Goal: Entertainment & Leisure: Consume media (video, audio)

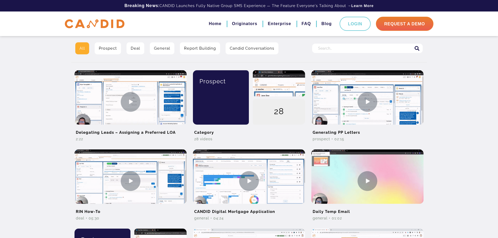
scroll to position [131, 0]
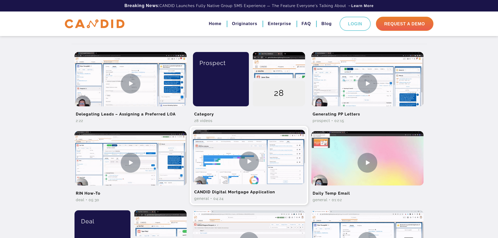
click at [252, 159] on img at bounding box center [249, 161] width 112 height 63
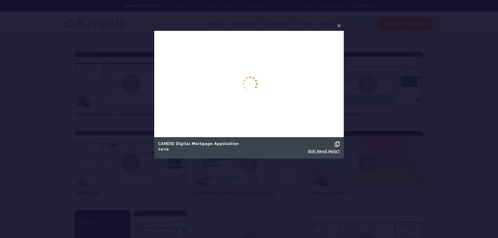
click at [340, 26] on span "×" at bounding box center [339, 26] width 4 height 8
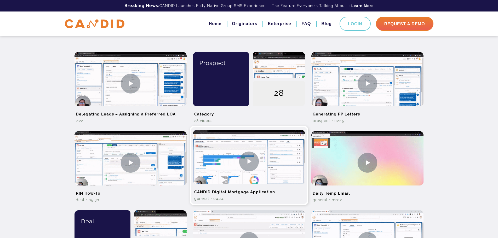
drag, startPoint x: 226, startPoint y: 169, endPoint x: 292, endPoint y: 184, distance: 67.9
click at [292, 184] on img at bounding box center [249, 161] width 112 height 63
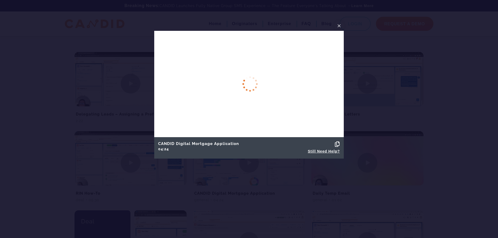
click at [338, 144] on icon at bounding box center [337, 144] width 5 height 5
click at [340, 26] on span "×" at bounding box center [339, 26] width 4 height 8
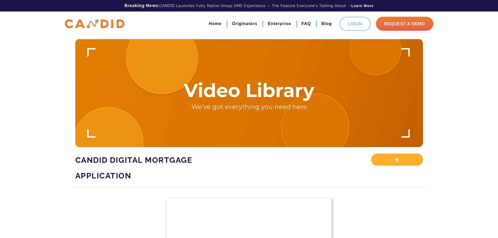
click at [398, 161] on div "View Library" at bounding box center [397, 160] width 52 height 12
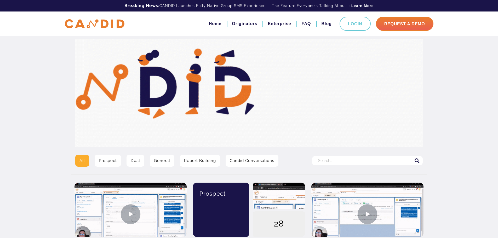
click at [252, 160] on link "Candid Conversations" at bounding box center [252, 161] width 53 height 12
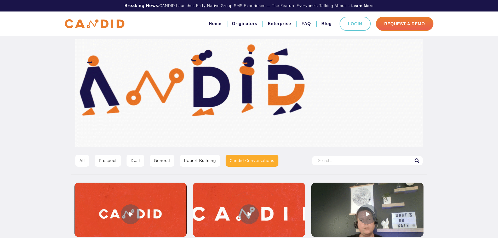
click at [139, 161] on link "Deal" at bounding box center [136, 161] width 18 height 12
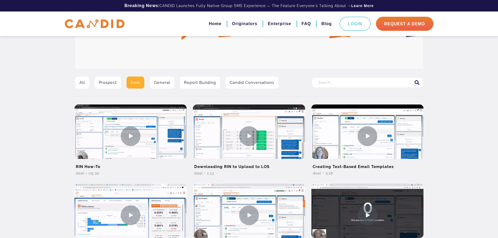
scroll to position [78, 0]
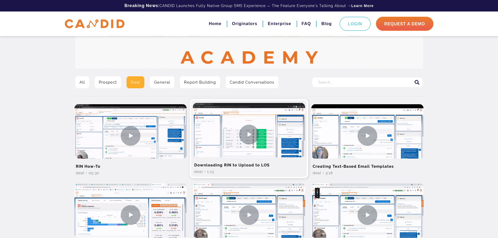
click at [250, 132] on img at bounding box center [249, 134] width 112 height 63
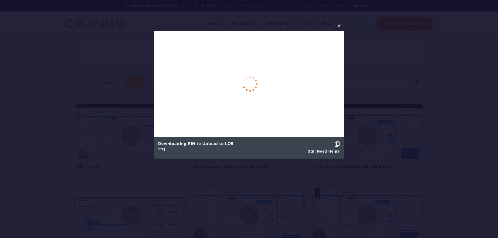
click at [458, 217] on div at bounding box center [249, 119] width 498 height 238
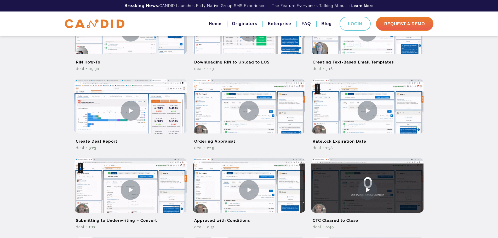
scroll to position [183, 0]
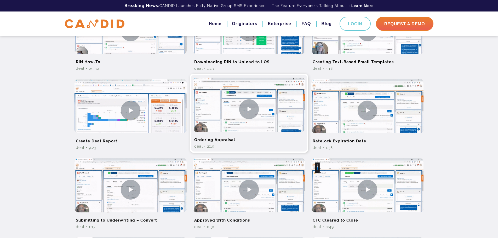
click at [252, 109] on img at bounding box center [249, 109] width 112 height 63
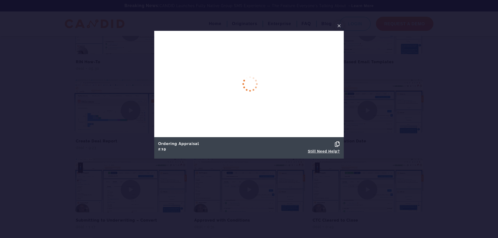
click at [339, 26] on span "×" at bounding box center [339, 26] width 4 height 8
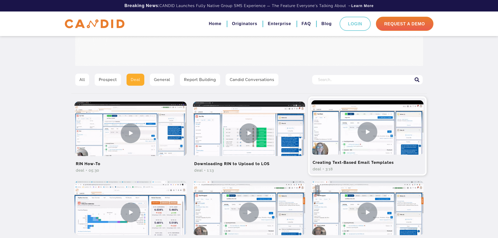
scroll to position [78, 0]
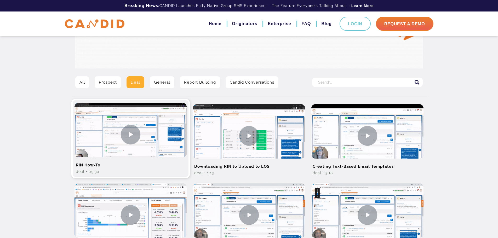
click at [130, 133] on img at bounding box center [131, 134] width 112 height 63
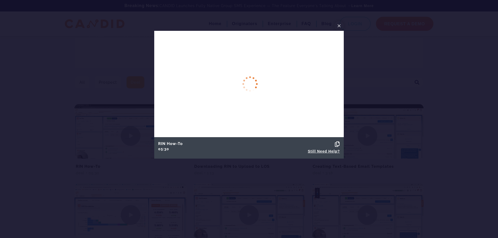
click at [338, 25] on span "×" at bounding box center [339, 26] width 4 height 8
